Goal: Navigation & Orientation: Find specific page/section

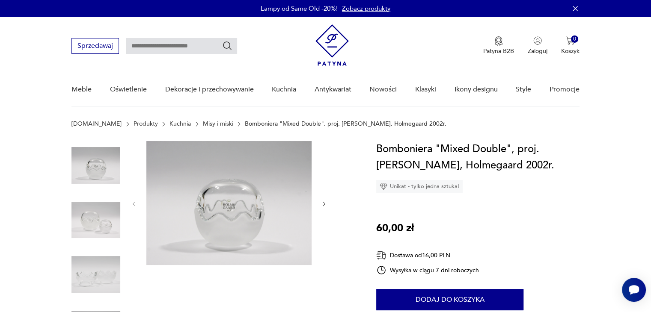
click at [99, 267] on img at bounding box center [95, 274] width 49 height 49
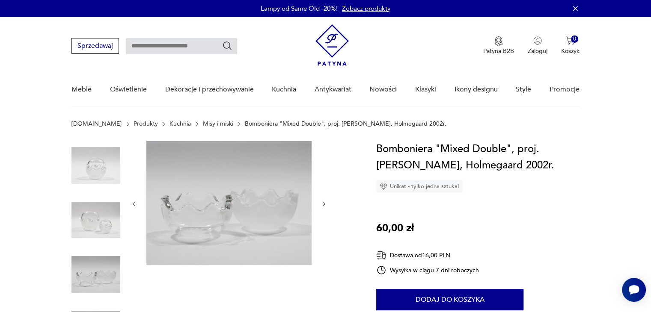
click at [95, 230] on img at bounding box center [95, 220] width 49 height 49
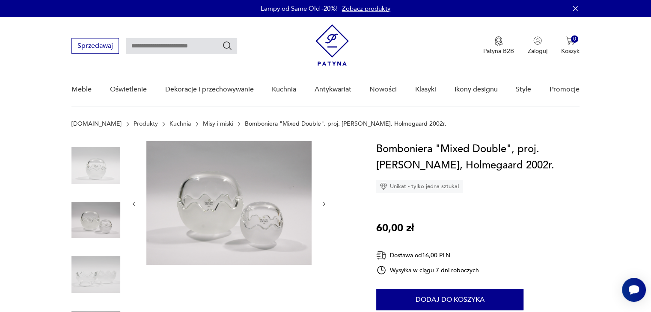
click at [96, 181] on img at bounding box center [95, 165] width 49 height 49
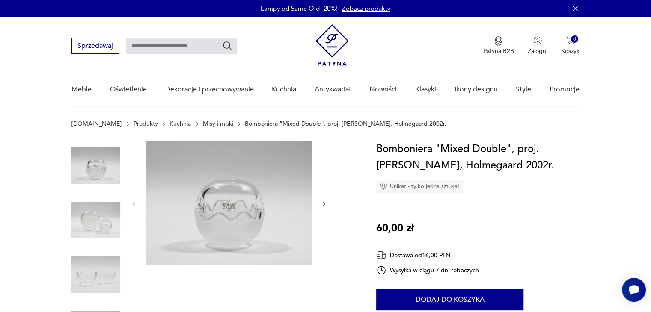
click at [253, 216] on img at bounding box center [228, 203] width 165 height 124
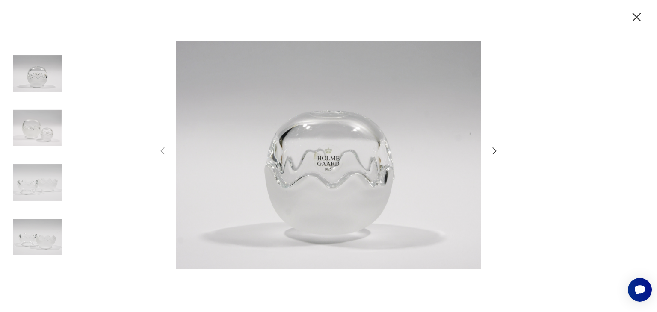
click at [342, 178] on img at bounding box center [328, 155] width 305 height 250
click at [641, 18] on icon "button" at bounding box center [636, 17] width 15 height 15
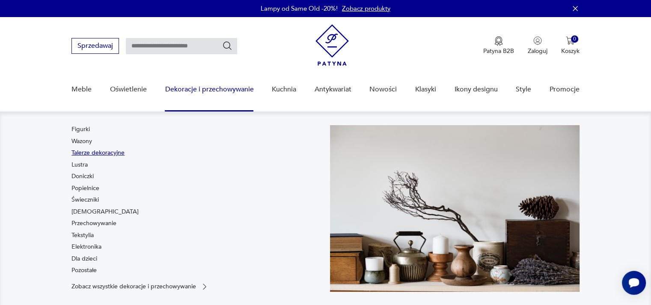
click at [83, 153] on link "Talerze dekoracyjne" at bounding box center [97, 153] width 53 height 9
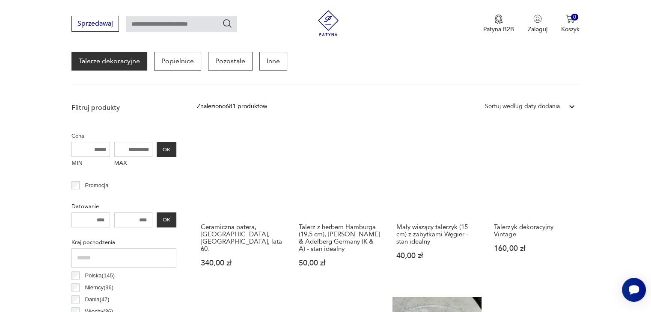
scroll to position [55, 0]
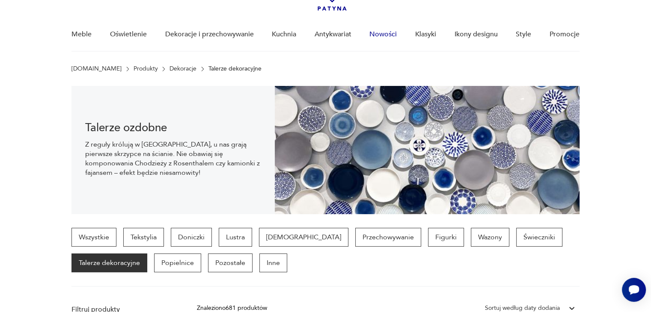
click at [388, 32] on link "Nowości" at bounding box center [382, 34] width 27 height 33
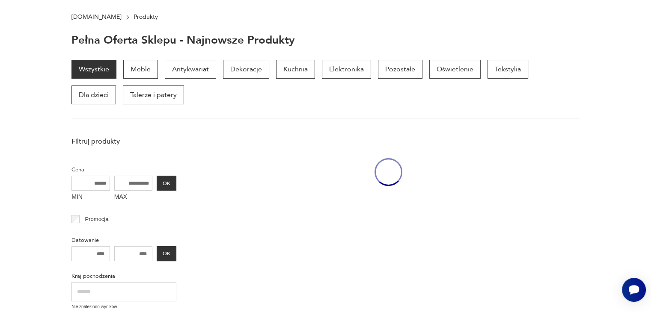
scroll to position [110, 0]
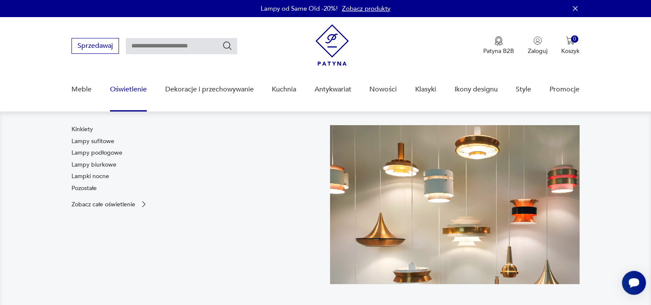
click at [132, 88] on link "Oświetlenie" at bounding box center [128, 89] width 37 height 33
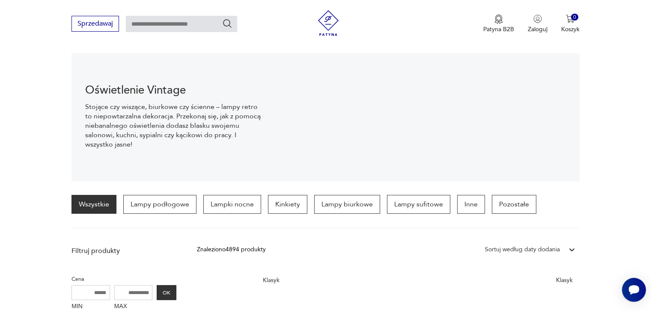
scroll to position [98, 0]
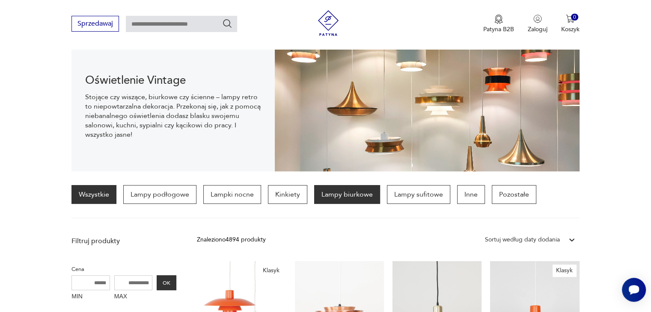
click at [344, 194] on p "Lampy biurkowe" at bounding box center [347, 194] width 66 height 19
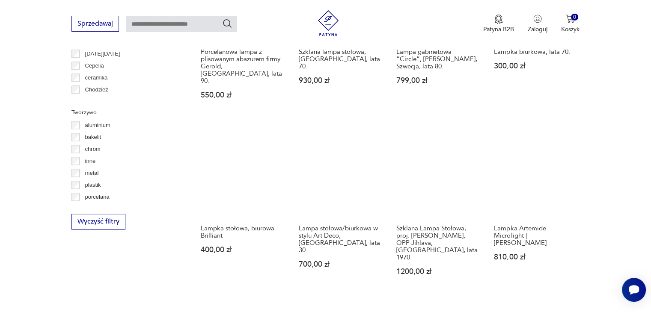
scroll to position [758, 0]
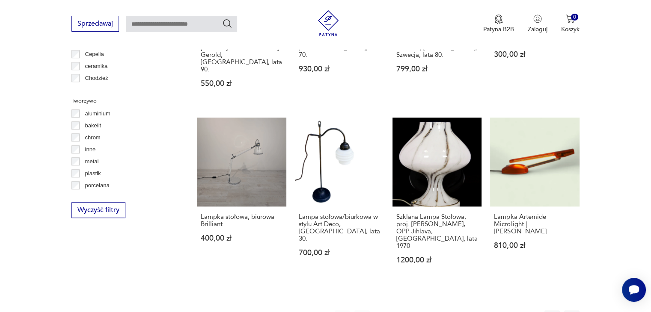
click at [402, 311] on button "2" at bounding box center [401, 318] width 15 height 15
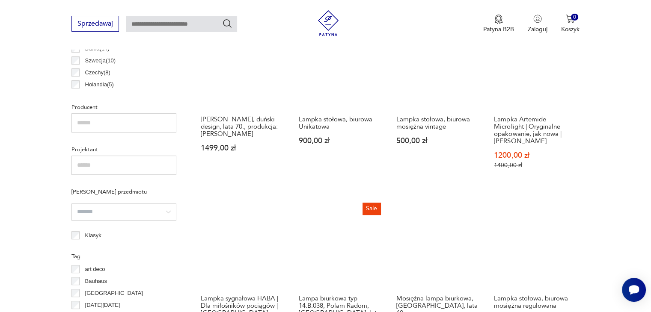
scroll to position [543, 0]
